Goal: Task Accomplishment & Management: Manage account settings

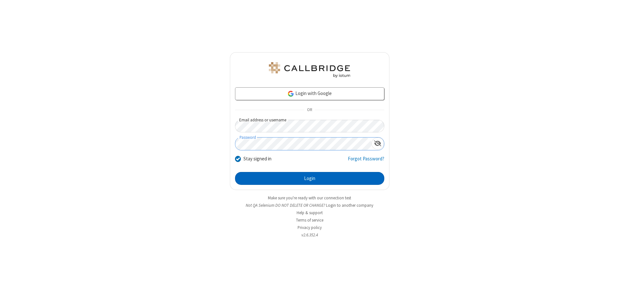
click at [309, 179] on button "Login" at bounding box center [309, 178] width 149 height 13
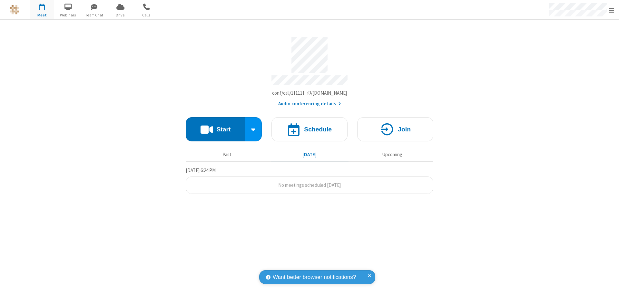
click at [612, 10] on span "Open menu" at bounding box center [611, 10] width 5 height 6
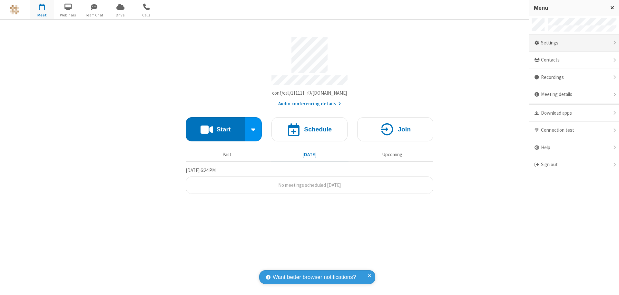
click at [574, 43] on div "Settings" at bounding box center [574, 42] width 90 height 17
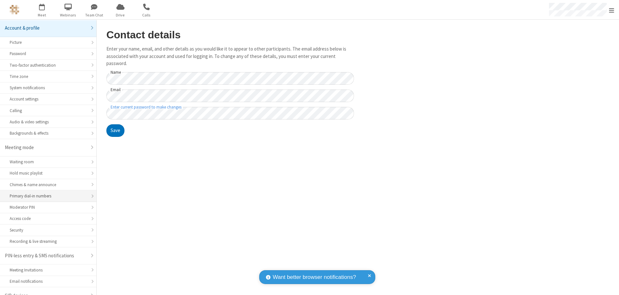
click at [46, 193] on div "Primary dial-in numbers" at bounding box center [48, 196] width 77 height 6
